Goal: Information Seeking & Learning: Stay updated

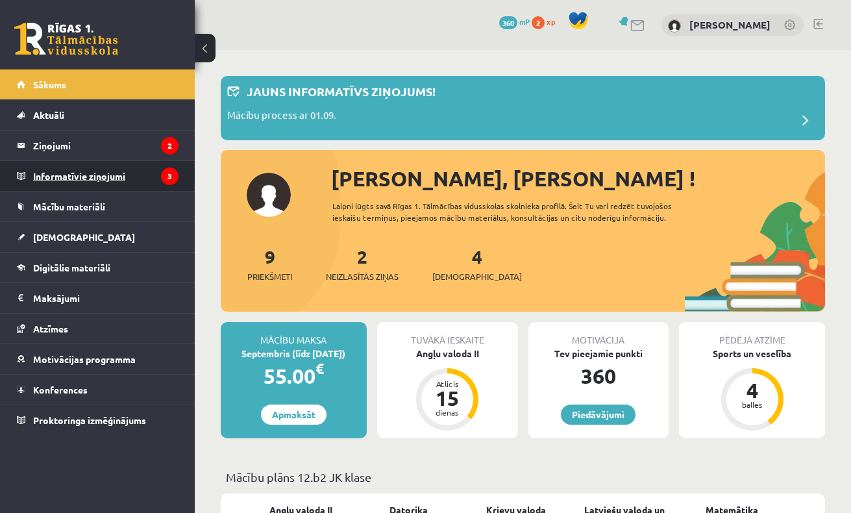
click at [118, 179] on legend "Informatīvie ziņojumi 3" at bounding box center [105, 176] width 145 height 30
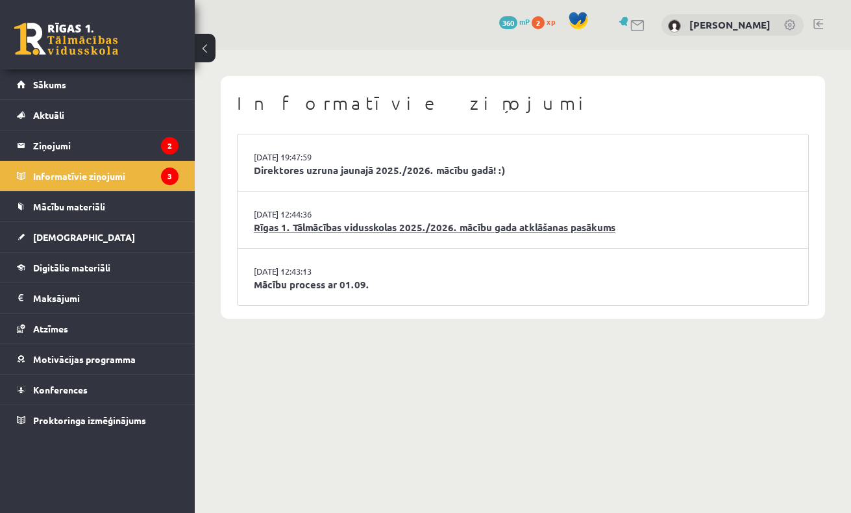
click at [375, 225] on link "Rīgas 1. Tālmācības vidusskolas 2025./2026. mācību gada atklāšanas pasākums" at bounding box center [523, 227] width 538 height 15
click at [373, 174] on link "Direktores uzruna jaunajā 2025./2026. mācību gadā! :)" at bounding box center [523, 170] width 538 height 15
click at [313, 277] on link "Mācību process ar 01.09." at bounding box center [523, 284] width 538 height 15
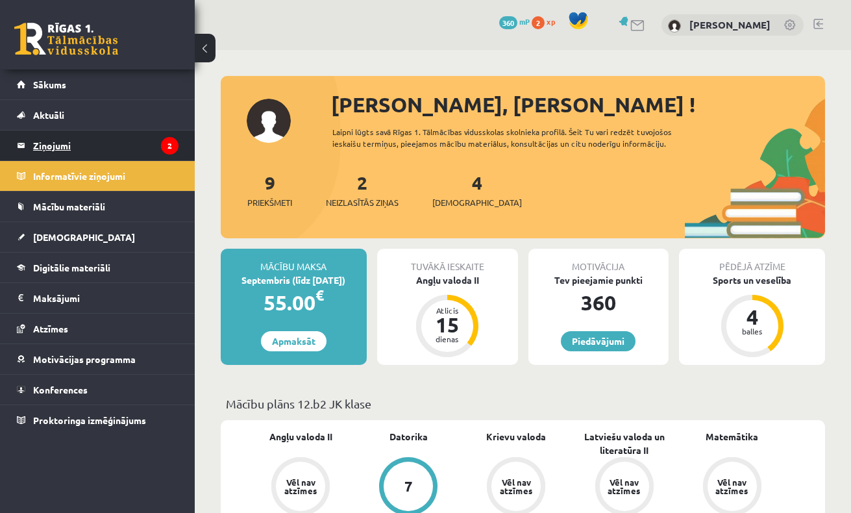
click at [152, 147] on legend "Ziņojumi 2" at bounding box center [105, 145] width 145 height 30
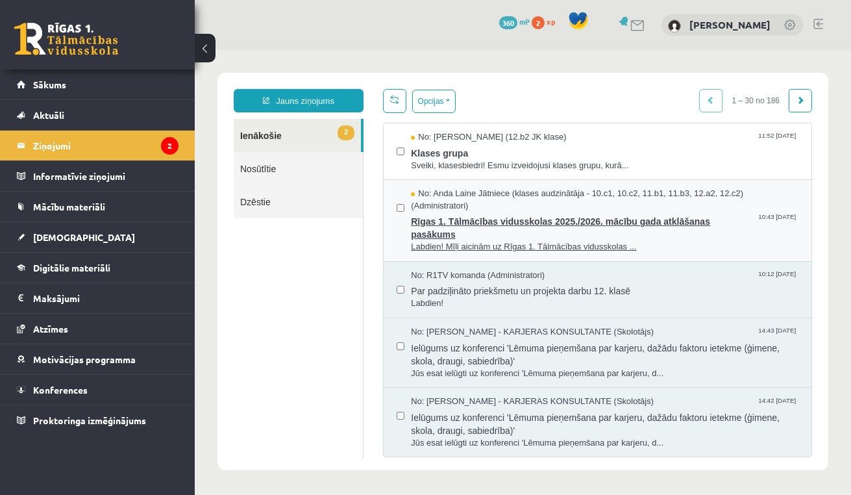
click at [530, 212] on span "Rīgas 1. Tālmācības vidusskolas 2025./2026. mācību gada atklāšanas pasākums" at bounding box center [605, 226] width 388 height 29
click at [505, 223] on span "Rīgas 1. Tālmācības vidusskolas 2025./2026. mācību gada atklāšanas pasākums" at bounding box center [605, 226] width 388 height 29
click at [479, 175] on div "No: [PERSON_NAME] (12.b2 JK klase) 11:52 [DATE] Klases grupa Sveiki, klasesbied…" at bounding box center [598, 151] width 428 height 56
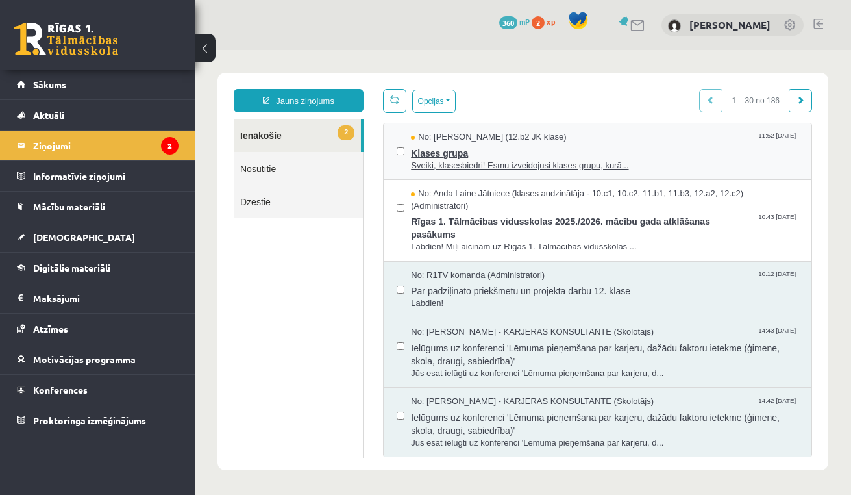
click at [461, 165] on span "Sveiki, klasesbiedri! Esmu izveidojusi klases grupu, kurā..." at bounding box center [605, 166] width 388 height 12
click at [438, 101] on button "Opcijas" at bounding box center [433, 101] width 43 height 23
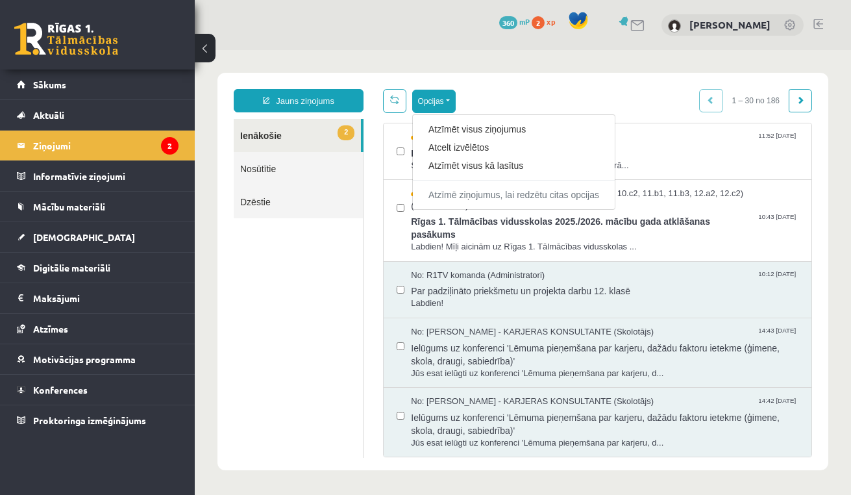
click at [517, 108] on div "Opcijas Atzīmēt visus ziņojumus Atcelt izvēlētos Atzīmēt visus kā lasītus Atzīm…" at bounding box center [597, 101] width 429 height 24
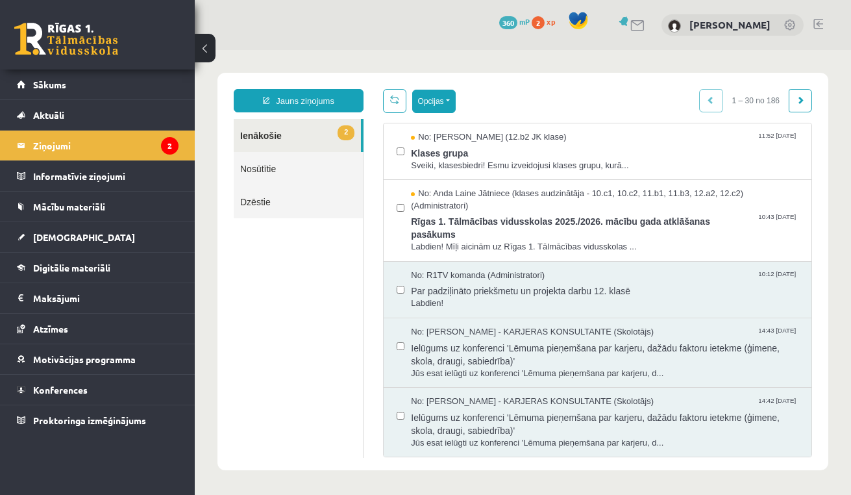
click at [454, 104] on button "Opcijas" at bounding box center [433, 101] width 43 height 23
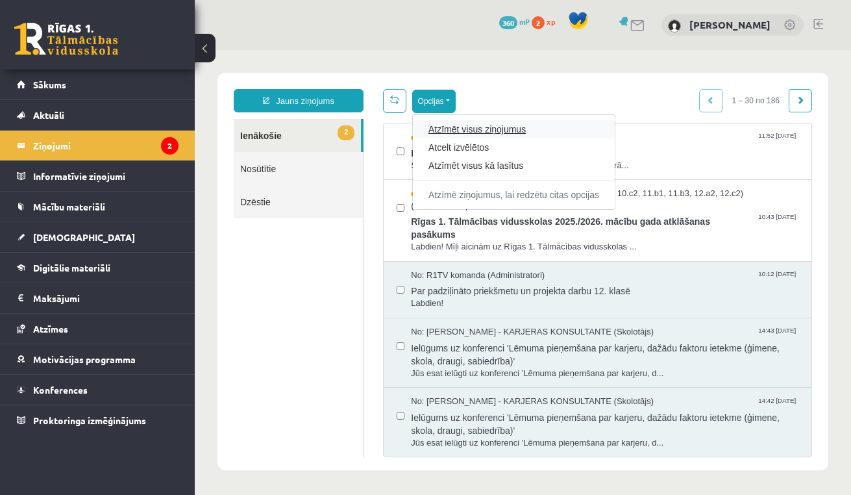
click at [476, 130] on link "Atzīmēt visus ziņojumus" at bounding box center [513, 129] width 171 height 13
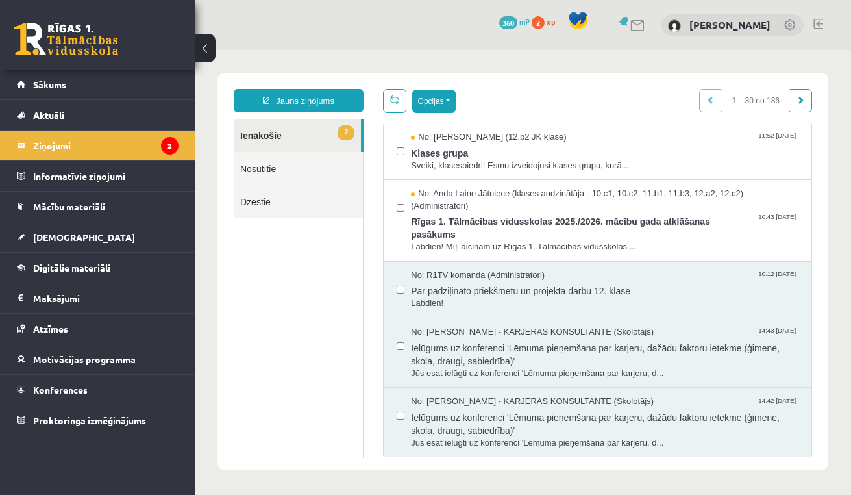
click at [447, 100] on button "Opcijas" at bounding box center [433, 101] width 43 height 23
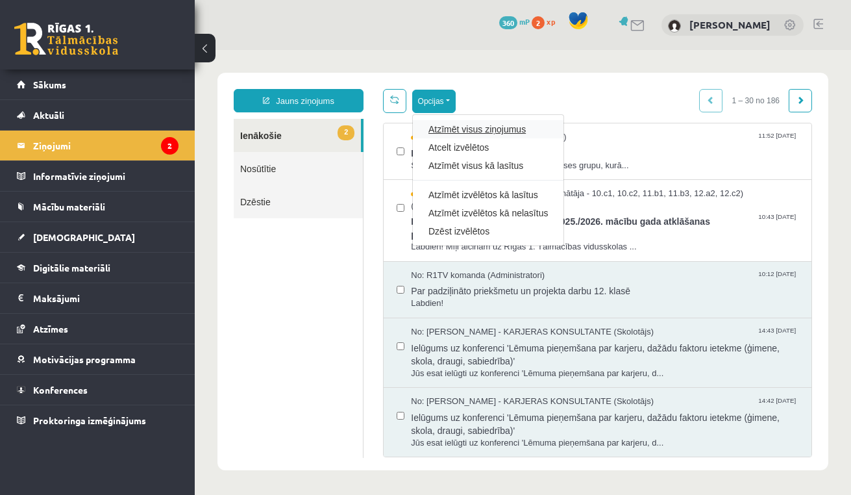
click at [465, 125] on link "Atzīmēt visus ziņojumus" at bounding box center [487, 129] width 119 height 13
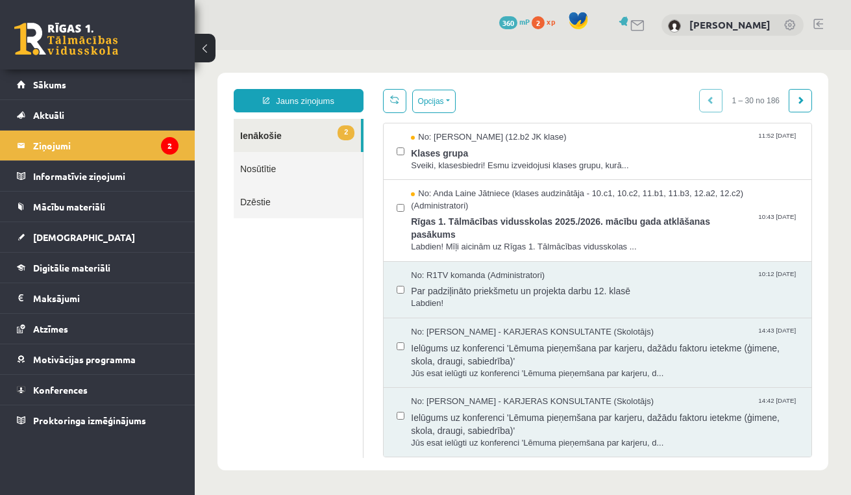
click at [497, 105] on div "Opcijas Atzīmēt visus ziņojumus Atcelt izvēlētos Atzīmēt visus kā lasītus Atzīm…" at bounding box center [597, 101] width 429 height 24
click at [335, 169] on link "Nosūtītie" at bounding box center [298, 168] width 129 height 33
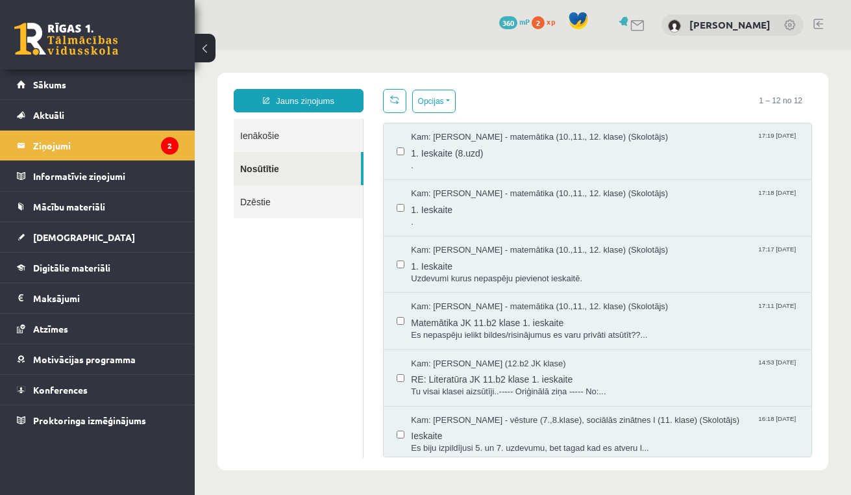
click at [336, 143] on link "Ienākošie" at bounding box center [298, 135] width 129 height 33
click at [349, 132] on link "Ienākošie" at bounding box center [298, 135] width 129 height 33
click at [317, 132] on link "Ienākošie" at bounding box center [298, 135] width 129 height 33
click at [299, 142] on link "Ienākošie" at bounding box center [298, 135] width 129 height 33
click at [295, 134] on link "Ienākošie" at bounding box center [298, 135] width 129 height 33
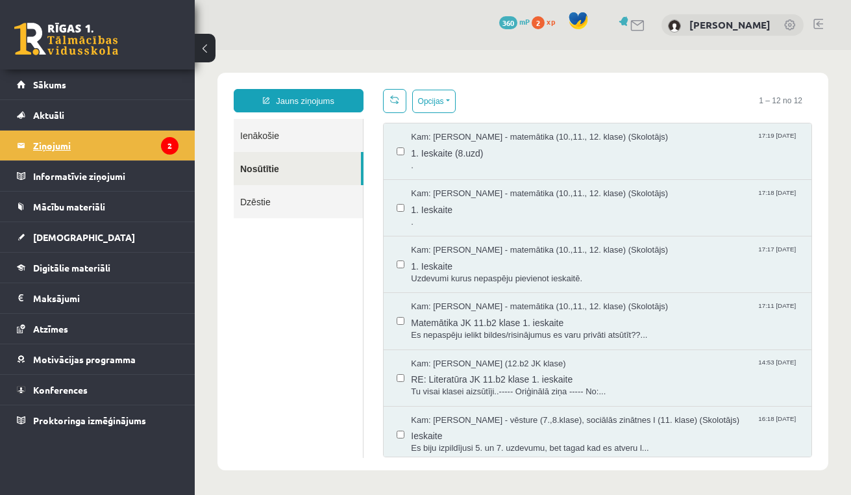
click at [149, 148] on legend "Ziņojumi 2" at bounding box center [105, 145] width 145 height 30
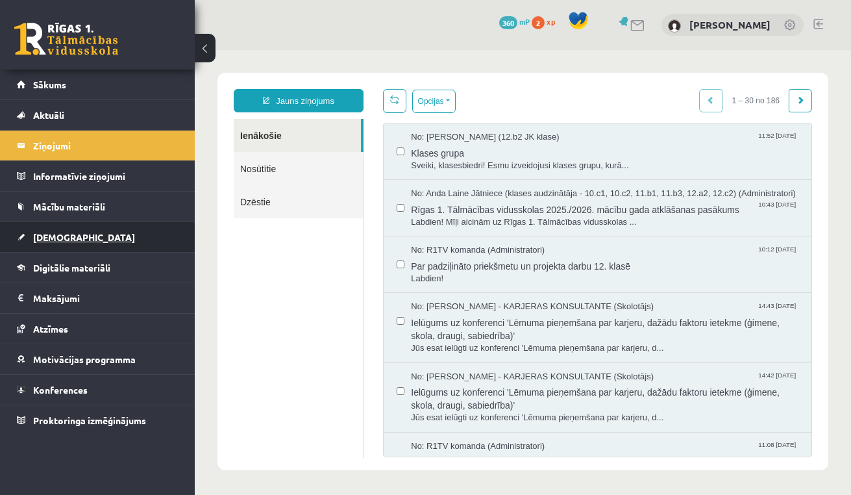
click at [73, 234] on link "[DEMOGRAPHIC_DATA]" at bounding box center [98, 237] width 162 height 30
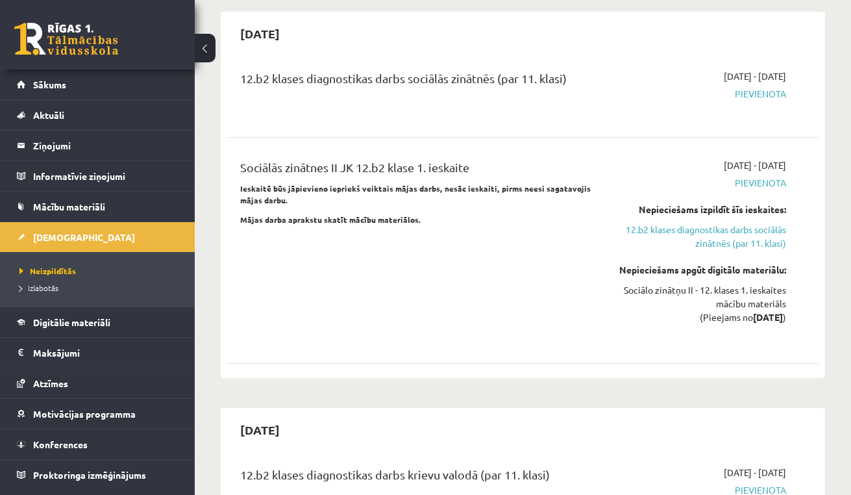
scroll to position [1198, 0]
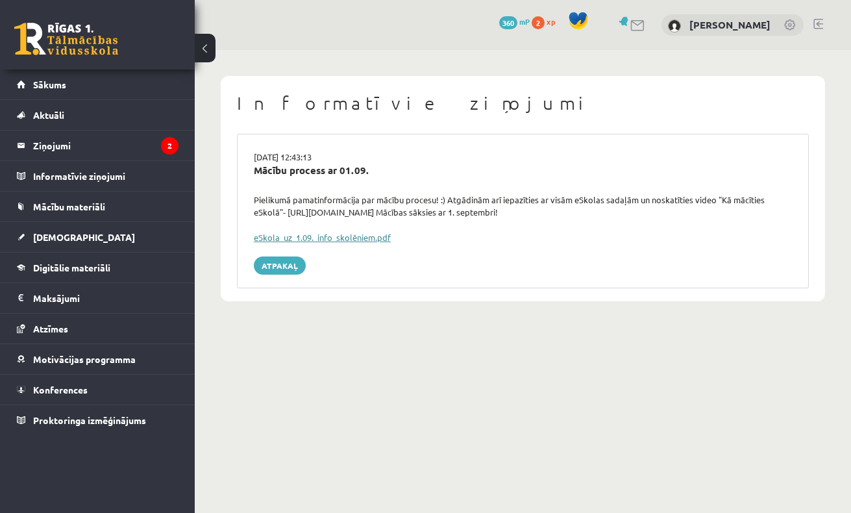
click at [330, 237] on link "eSkola_uz_1.09._info_skolēniem.pdf" at bounding box center [322, 237] width 137 height 11
